Goal: Task Accomplishment & Management: Complete application form

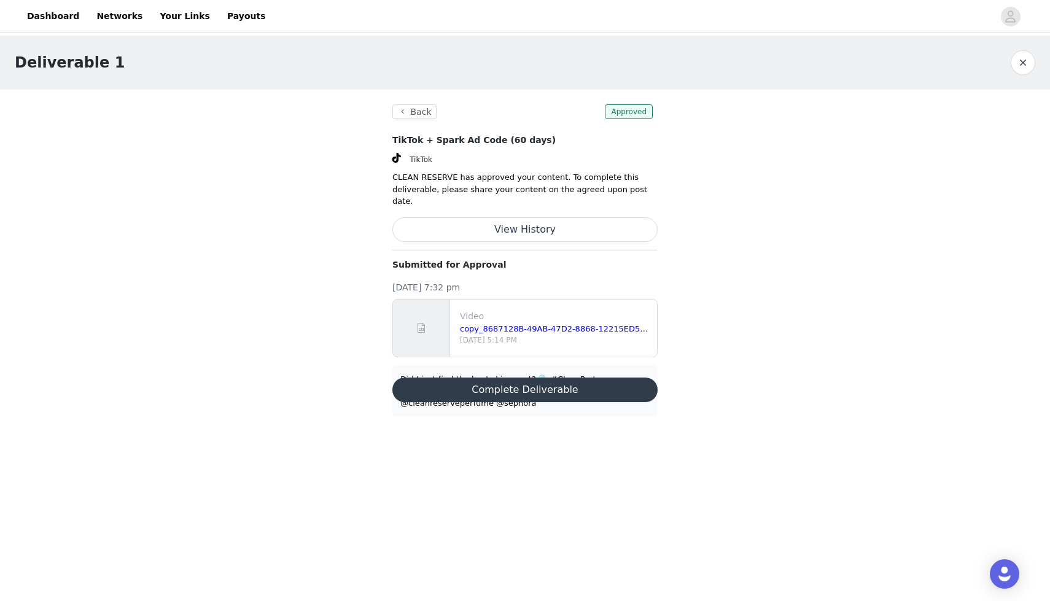
click at [488, 377] on button "Complete Deliverable" at bounding box center [524, 389] width 265 height 25
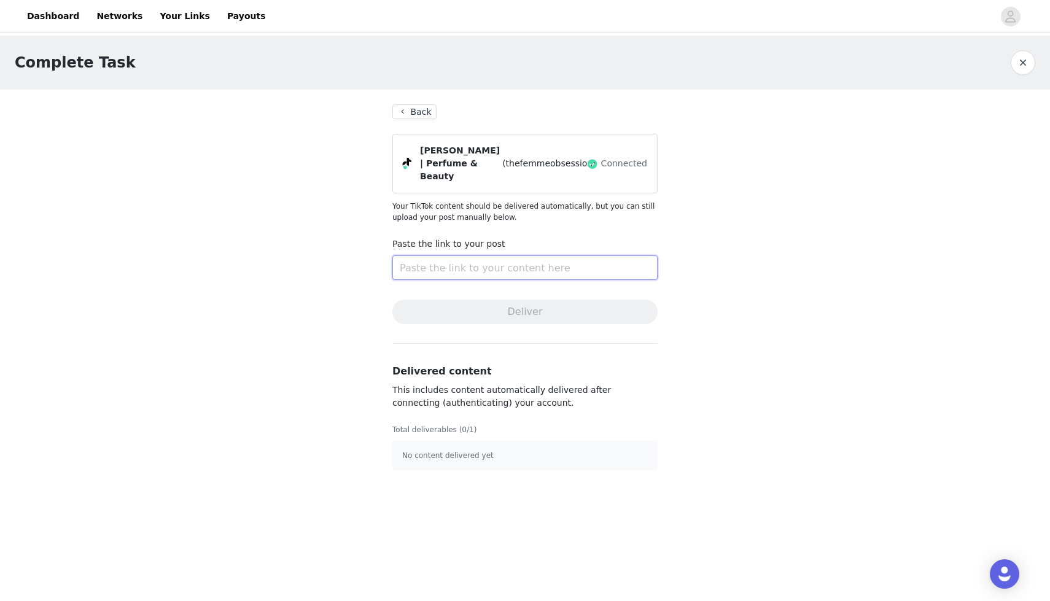
click at [500, 255] on input "text" at bounding box center [524, 267] width 265 height 25
paste input "[URL][DOMAIN_NAME]"
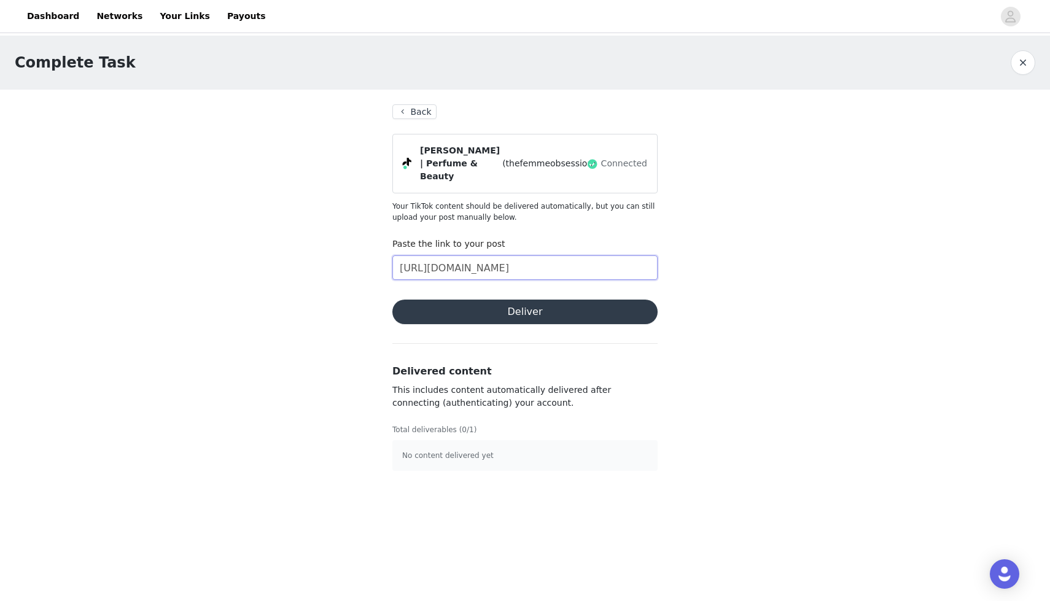
type input "[URL][DOMAIN_NAME]"
click at [691, 231] on div "Complete Task Back [PERSON_NAME] | Perfume & Beauty (thefemmeobsession) Connect…" at bounding box center [525, 261] width 1050 height 450
click at [574, 302] on button "Deliver" at bounding box center [524, 312] width 265 height 25
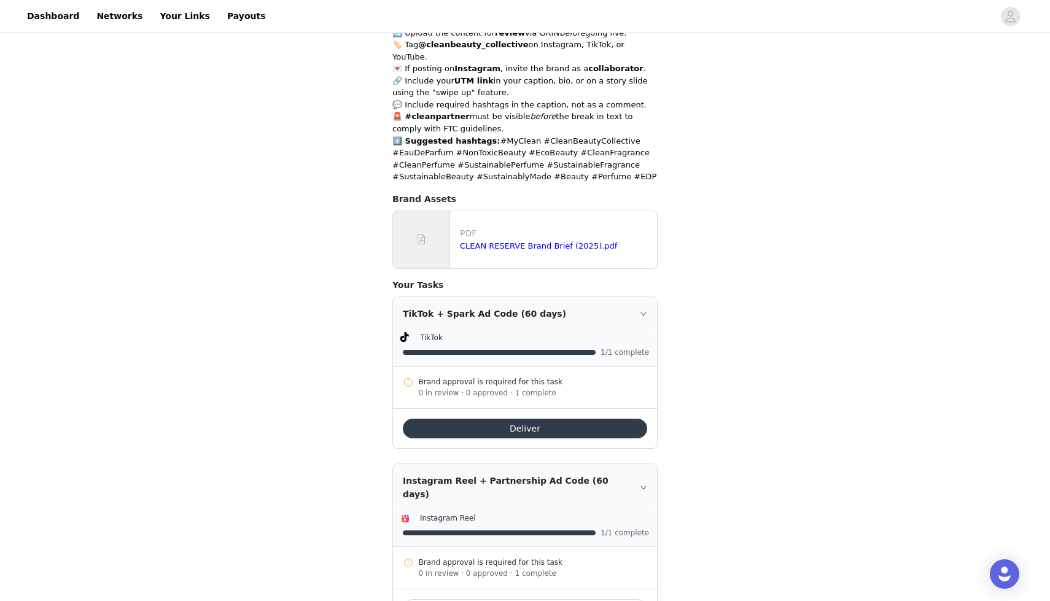
scroll to position [607, 0]
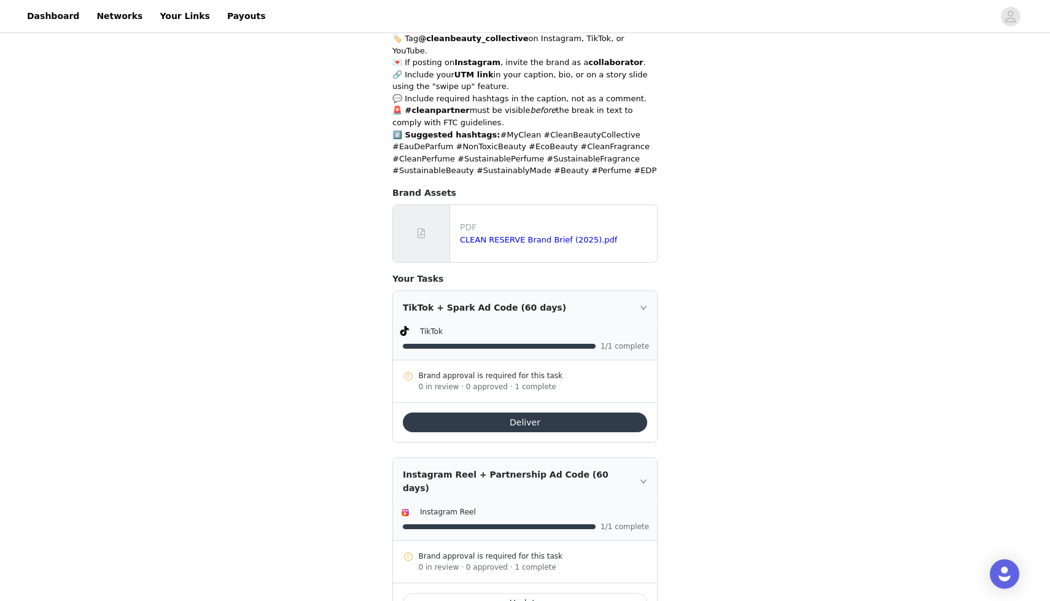
click at [476, 412] on button "Deliver" at bounding box center [525, 422] width 244 height 20
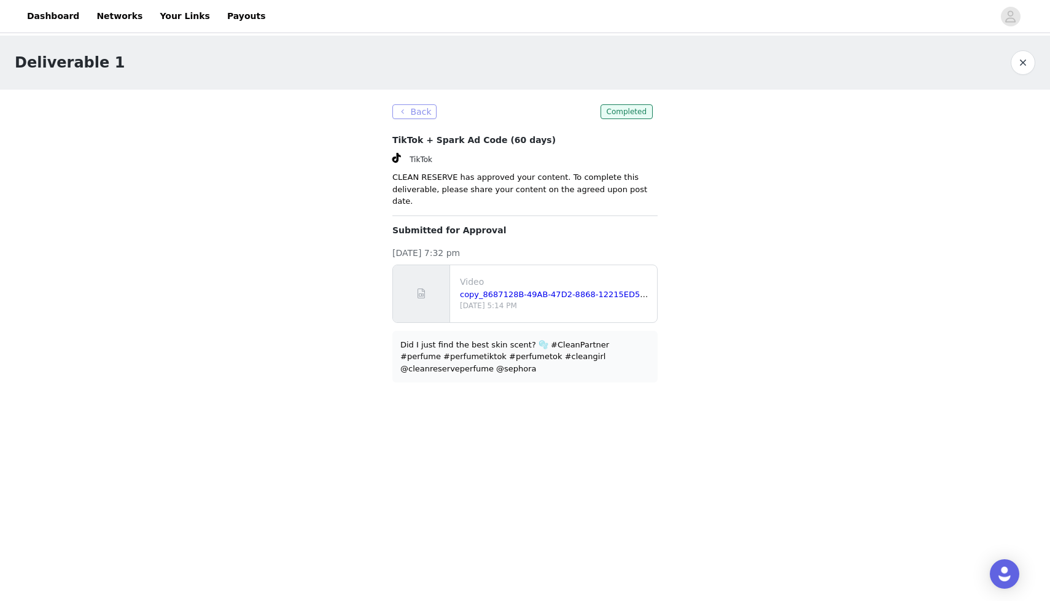
click at [410, 112] on button "Back" at bounding box center [414, 111] width 44 height 15
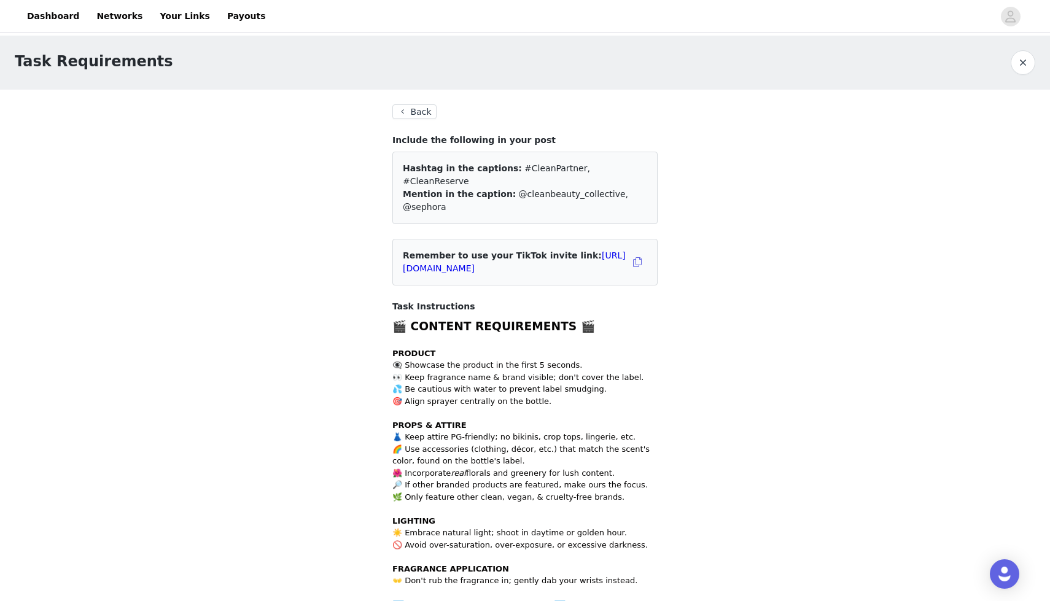
click at [404, 118] on button "Back" at bounding box center [414, 111] width 44 height 15
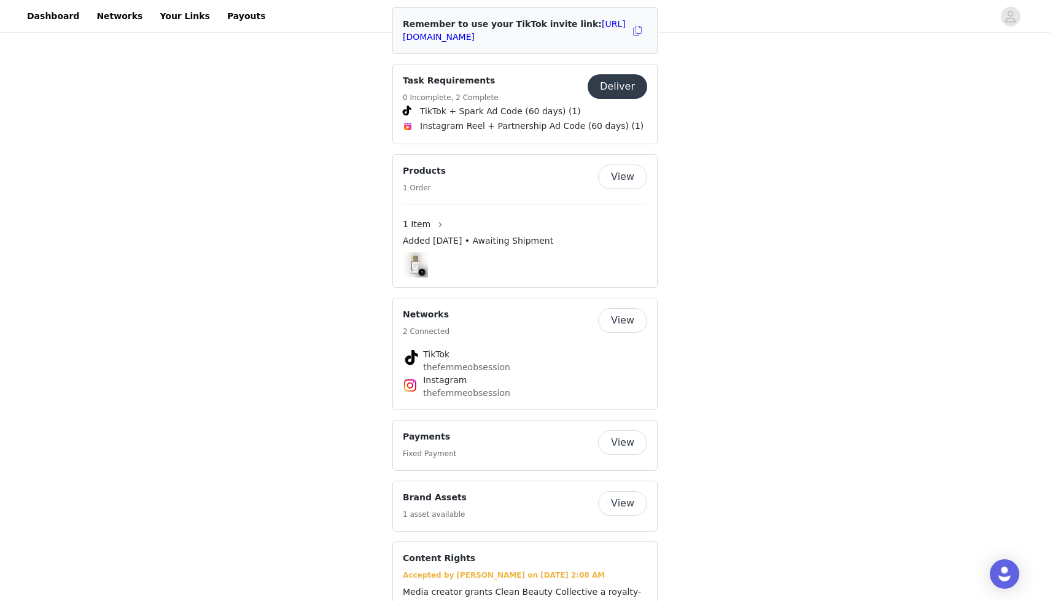
scroll to position [722, 0]
